Goal: Task Accomplishment & Management: Complete application form

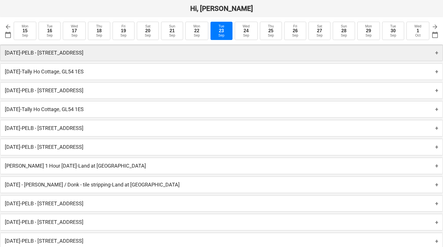
click at [83, 54] on p "[DATE] - PELB - [GEOGRAPHIC_DATA], [GEOGRAPHIC_DATA]" at bounding box center [44, 52] width 79 height 7
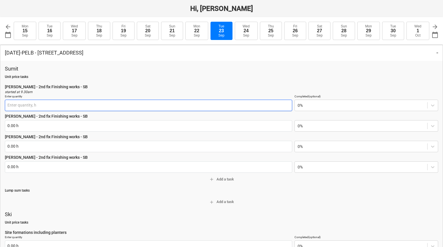
click at [63, 107] on input "text" at bounding box center [148, 105] width 287 height 11
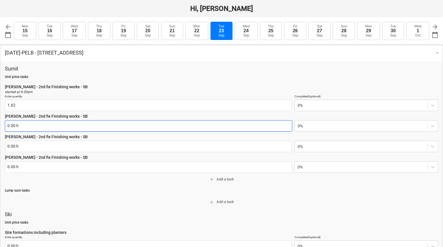
type input "1.62 h"
click at [45, 127] on input "text" at bounding box center [148, 125] width 287 height 11
type textarea "x"
type input "1."
type textarea "x"
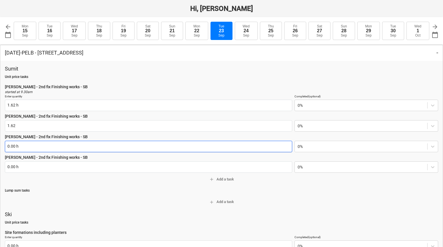
type input "1.62 h"
click at [44, 145] on input "text" at bounding box center [148, 146] width 287 height 11
type input "1"
type textarea "x"
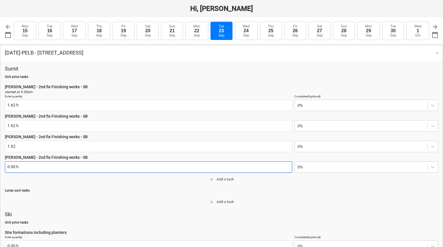
type input "1.62 h"
click at [38, 167] on input "text" at bounding box center [148, 166] width 287 height 11
type textarea "x"
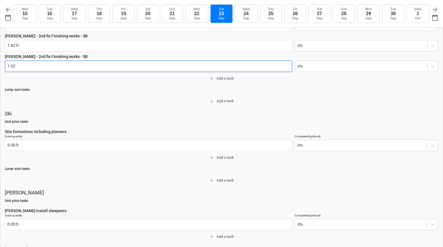
scroll to position [102, 0]
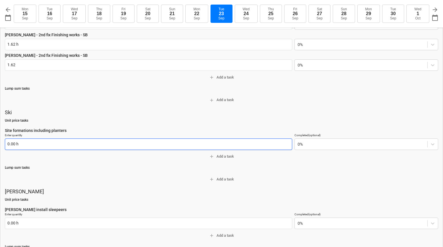
type input "1.62 h"
click at [42, 143] on input "text" at bounding box center [148, 144] width 287 height 11
type textarea "x"
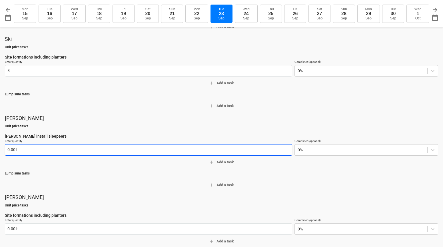
type input "8.00 h"
click at [34, 149] on input "text" at bounding box center [148, 149] width 287 height 11
type textarea "x"
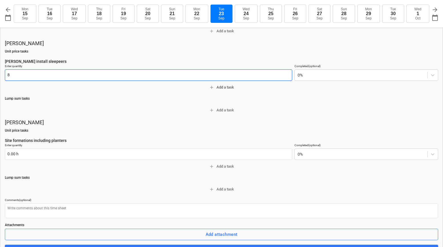
scroll to position [251, 0]
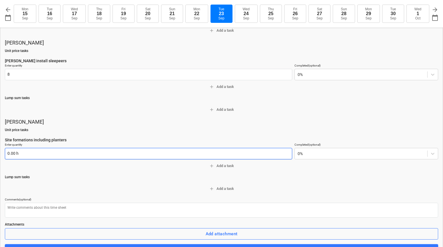
type input "8.00 h"
click at [37, 153] on input "text" at bounding box center [148, 153] width 287 height 11
type input "8"
type textarea "x"
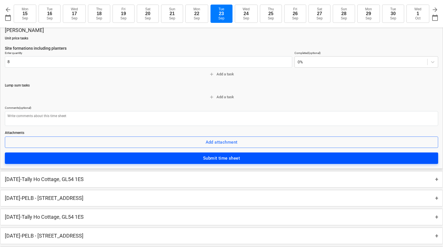
type input "8.00 h"
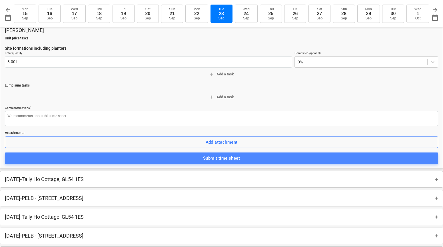
click at [175, 159] on span "Submit time sheet" at bounding box center [221, 158] width 421 height 7
type textarea "x"
